Goal: Task Accomplishment & Management: Manage account settings

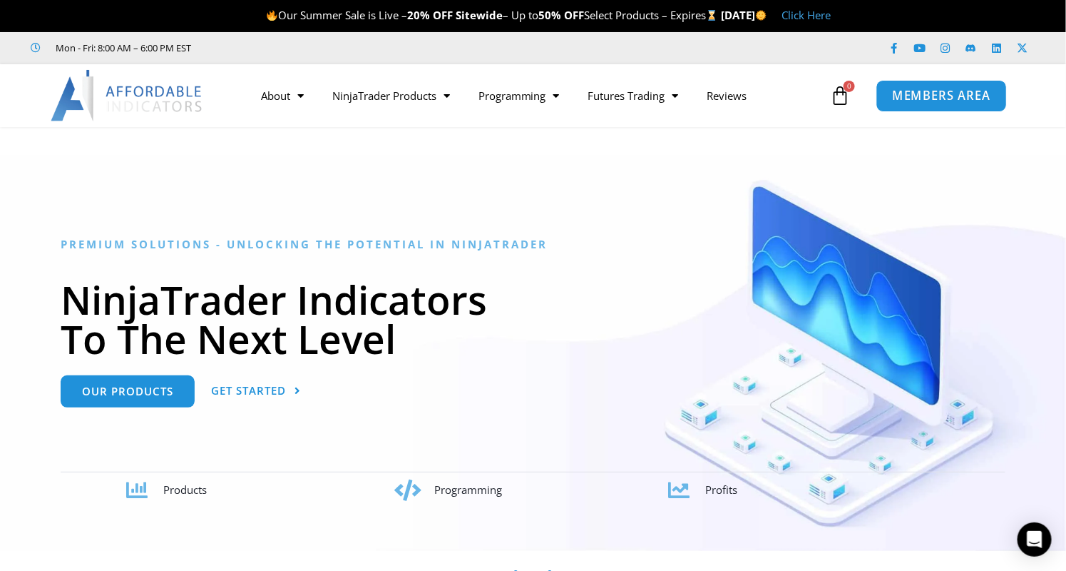
click at [925, 99] on span "MEMBERS AREA" at bounding box center [941, 96] width 98 height 12
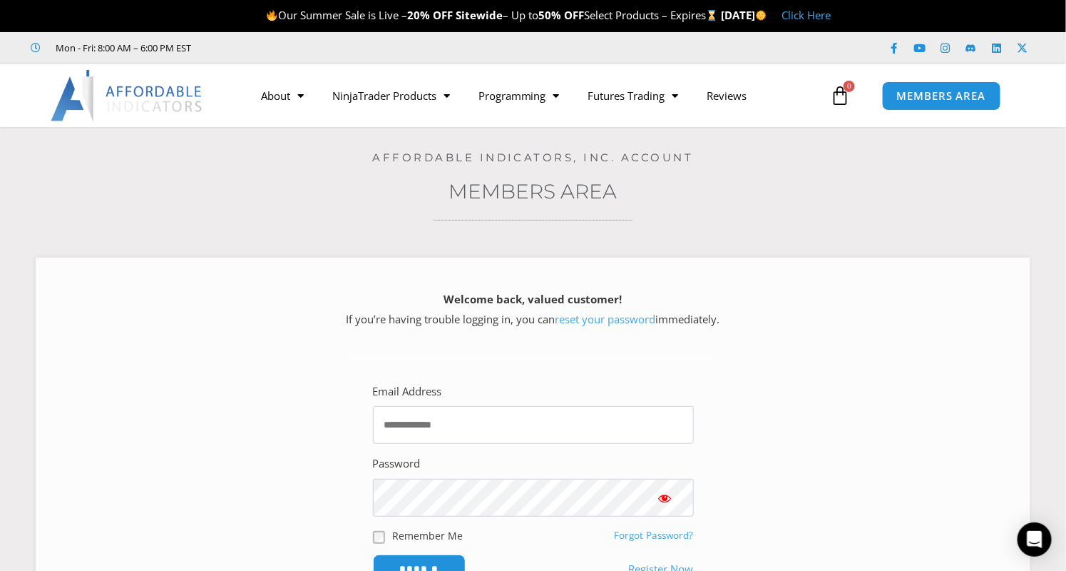
type input "**********"
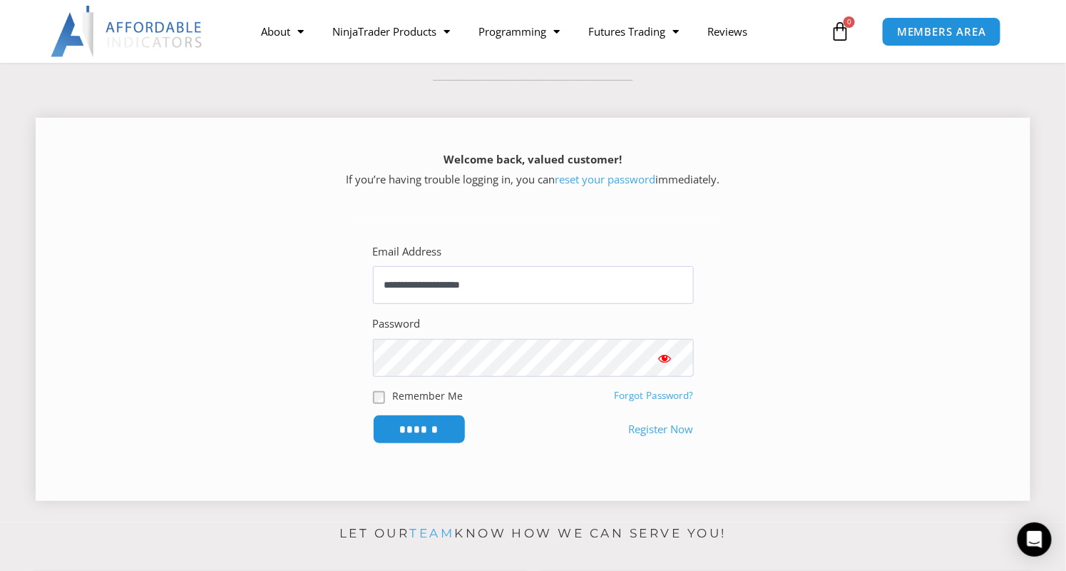
scroll to position [214, 0]
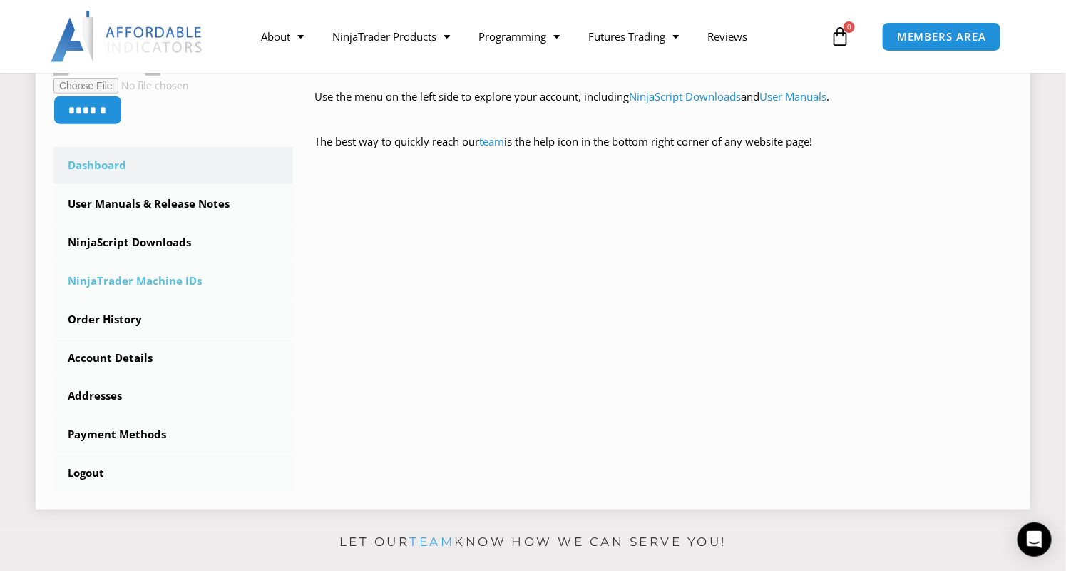
scroll to position [357, 0]
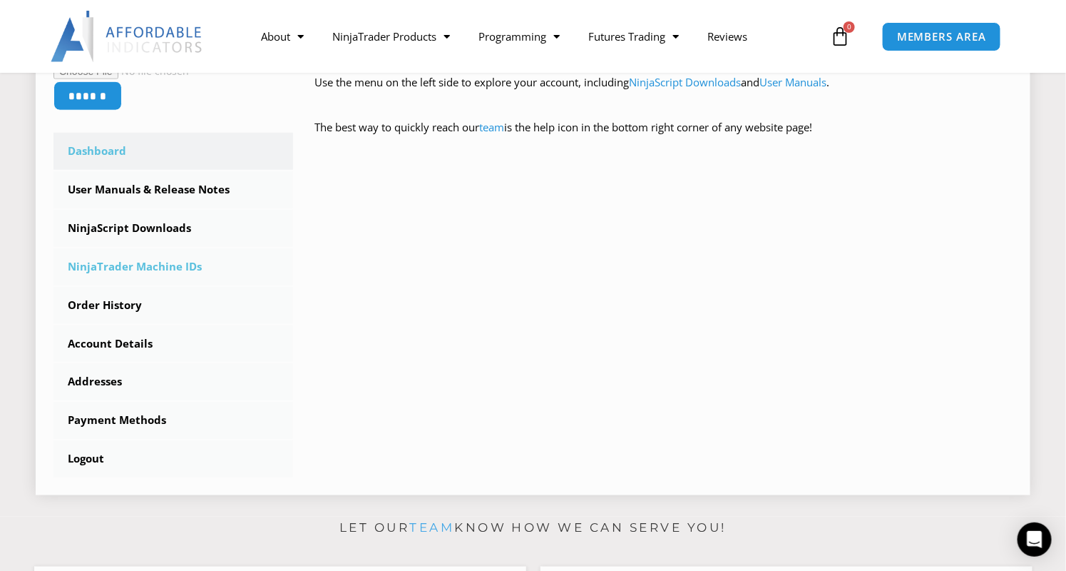
click at [141, 271] on link "NinjaTrader Machine IDs" at bounding box center [173, 266] width 240 height 37
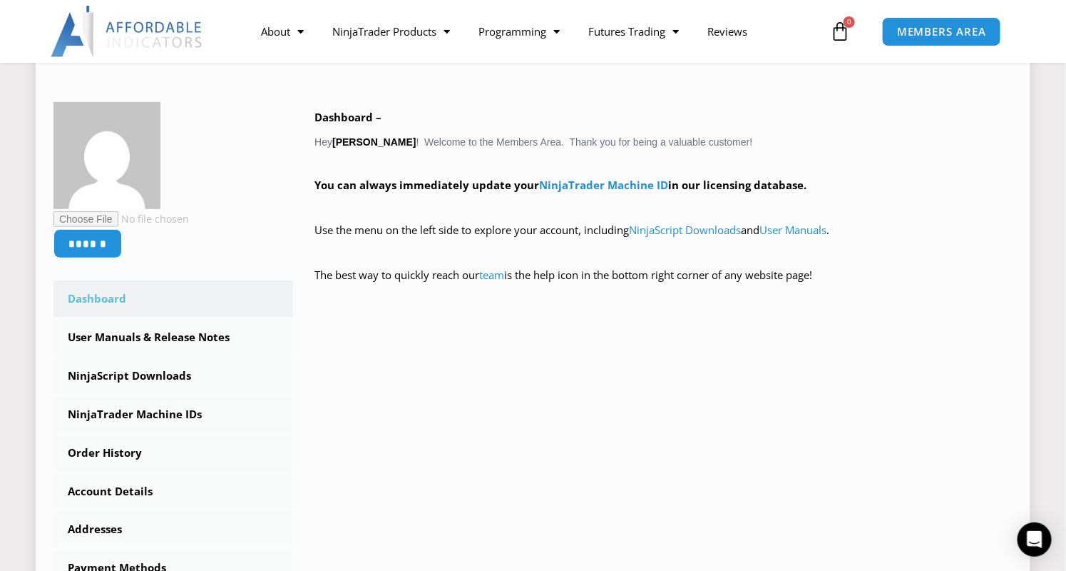
scroll to position [0, 0]
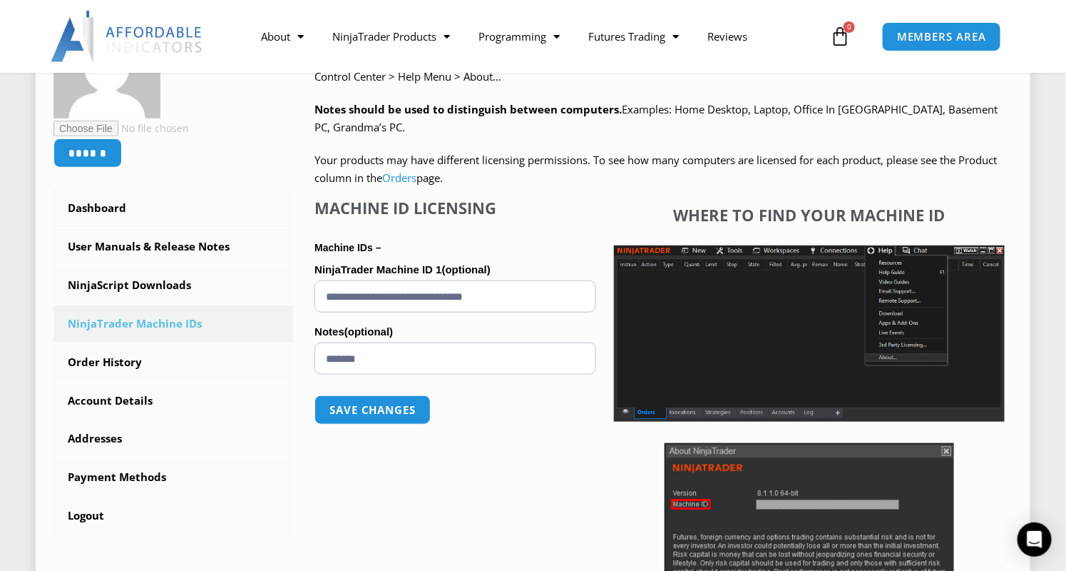
click at [548, 436] on p "Save changes" at bounding box center [456, 410] width 282 height 58
